Goal: Task Accomplishment & Management: Manage account settings

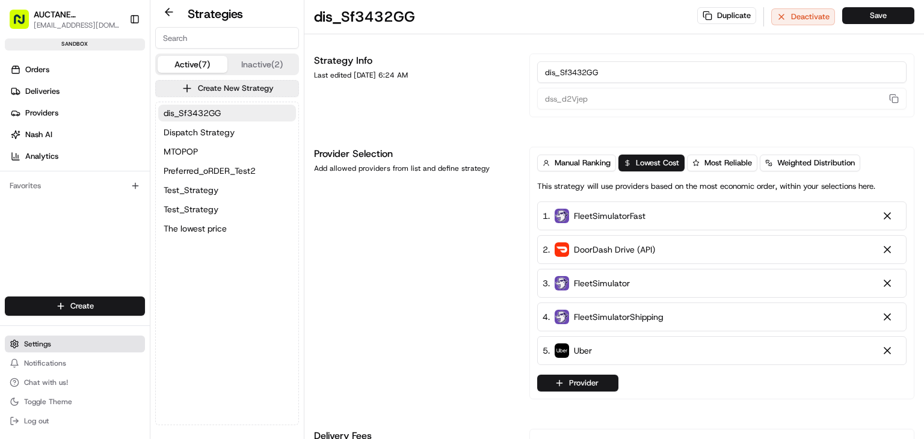
click at [72, 336] on button "Settings" at bounding box center [75, 344] width 140 height 17
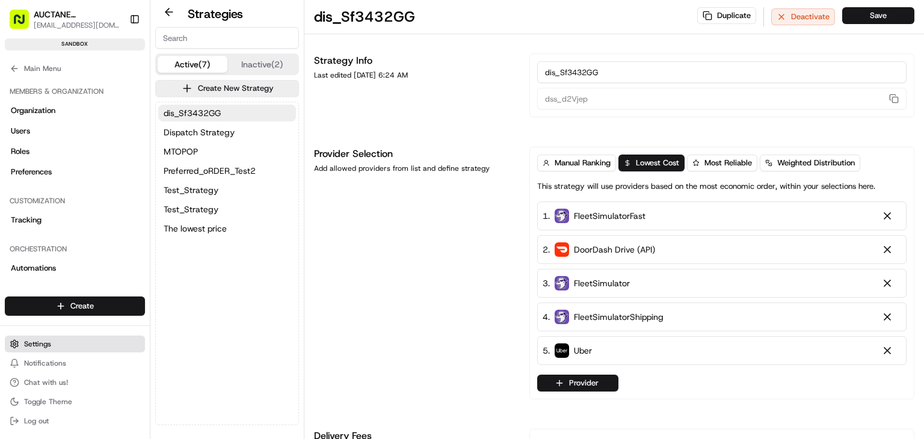
click at [72, 336] on button "Settings" at bounding box center [75, 344] width 140 height 17
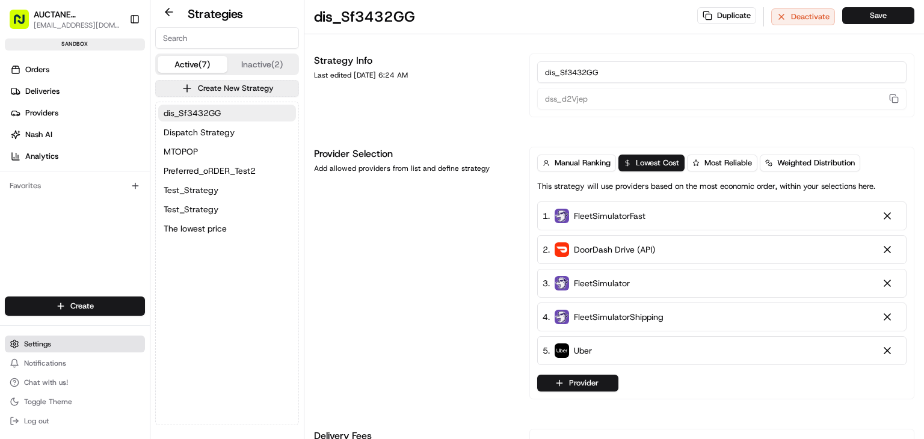
click at [53, 341] on button "Settings" at bounding box center [75, 344] width 140 height 17
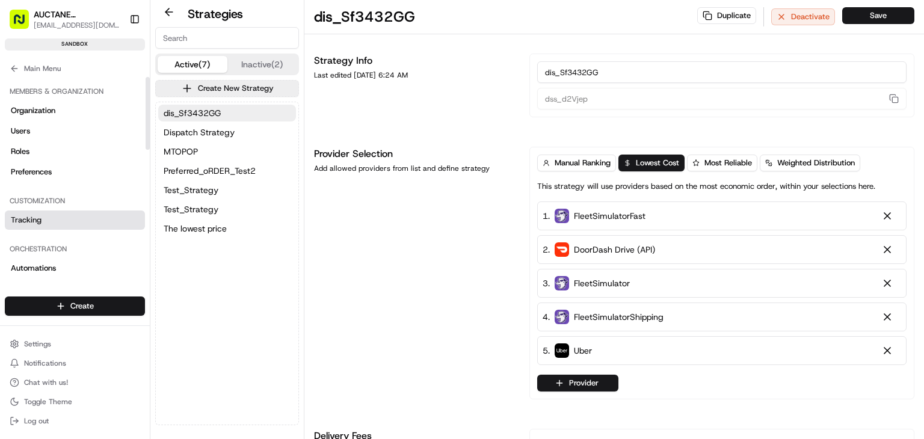
click at [22, 220] on span "Tracking" at bounding box center [26, 220] width 31 height 11
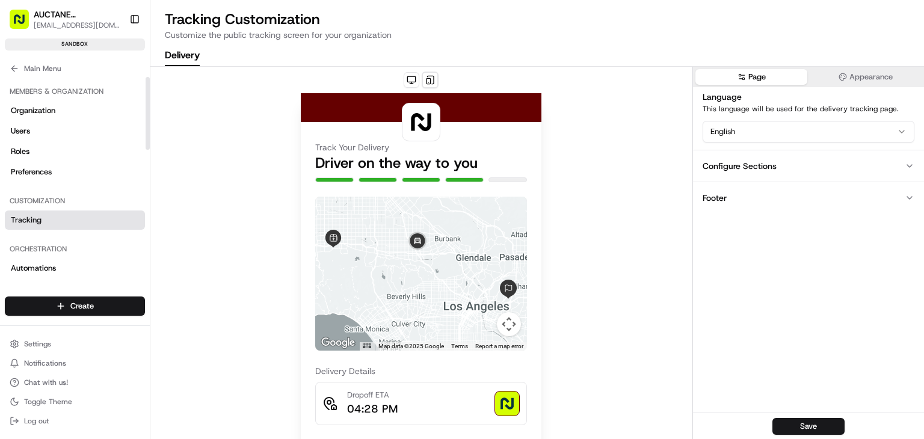
drag, startPoint x: 147, startPoint y: 112, endPoint x: 143, endPoint y: 63, distance: 50.0
click at [146, 77] on div at bounding box center [148, 113] width 4 height 73
click at [180, 17] on h2 "Tracking Customization" at bounding box center [537, 19] width 744 height 19
drag, startPoint x: 44, startPoint y: 352, endPoint x: 40, endPoint y: 342, distance: 11.1
click at [40, 342] on ul "Settings Notifications Chat with us! Toggle Theme Log out" at bounding box center [75, 383] width 140 height 94
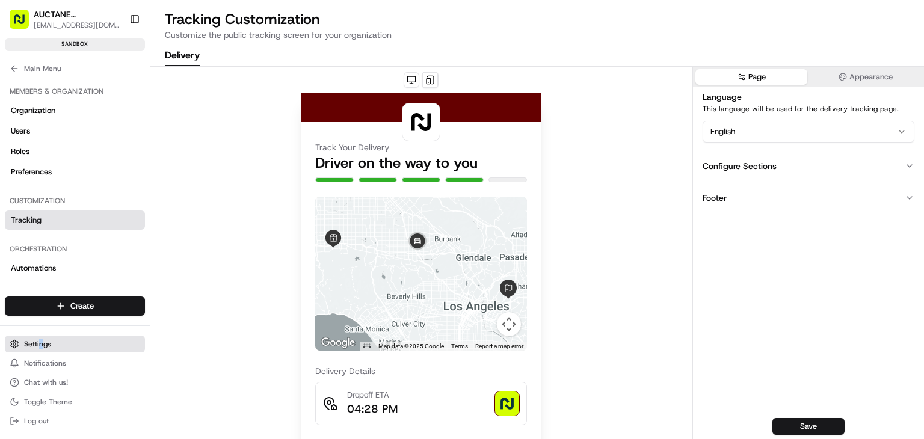
click at [40, 342] on span "Settings" at bounding box center [37, 344] width 27 height 10
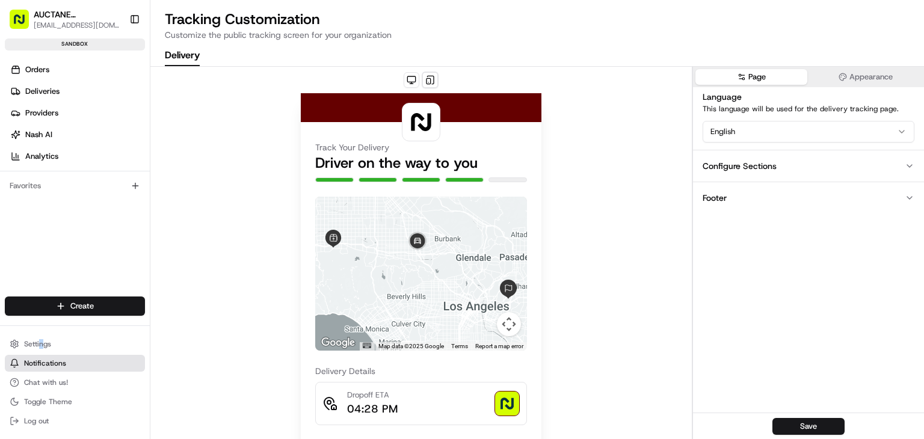
click at [47, 365] on span "Notifications" at bounding box center [45, 363] width 42 height 10
click at [24, 79] on ul "Orders Deliveries Providers [PERSON_NAME] Analytics" at bounding box center [77, 113] width 145 height 106
click at [22, 72] on link "Orders" at bounding box center [77, 69] width 145 height 19
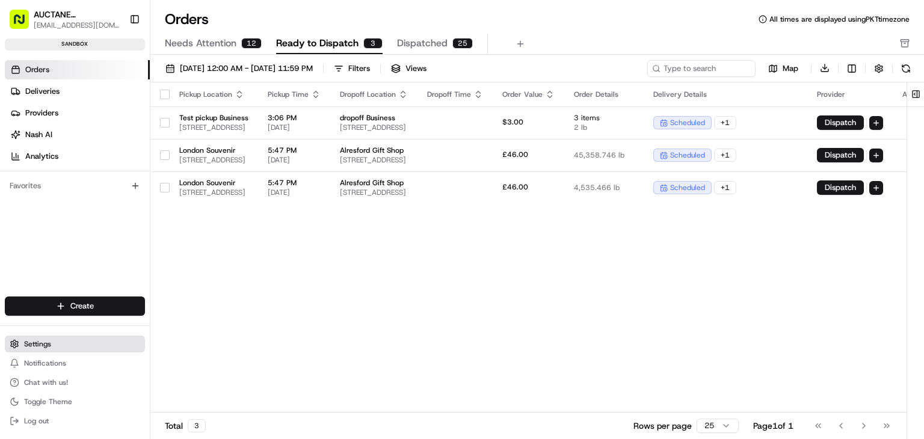
click at [29, 349] on button "Settings" at bounding box center [75, 344] width 140 height 17
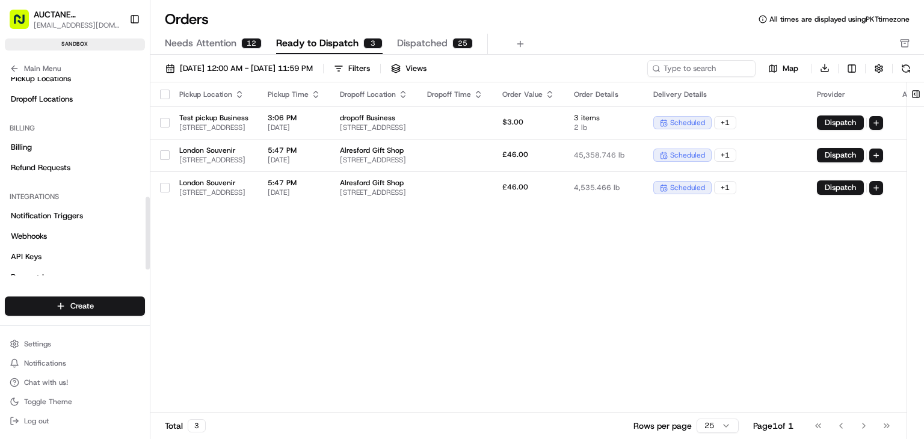
scroll to position [343, 0]
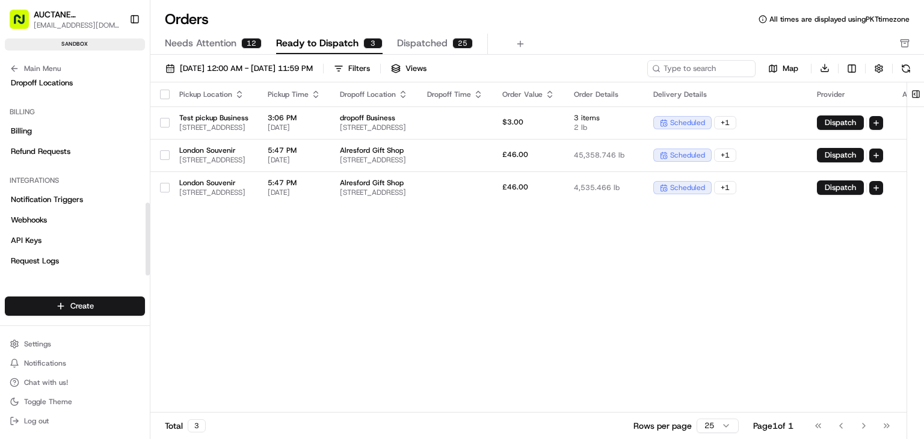
drag, startPoint x: 149, startPoint y: 121, endPoint x: 149, endPoint y: 265, distance: 144.3
click at [149, 265] on div at bounding box center [148, 239] width 4 height 73
click at [48, 227] on link "Webhooks" at bounding box center [75, 219] width 140 height 19
